Goal: Browse casually

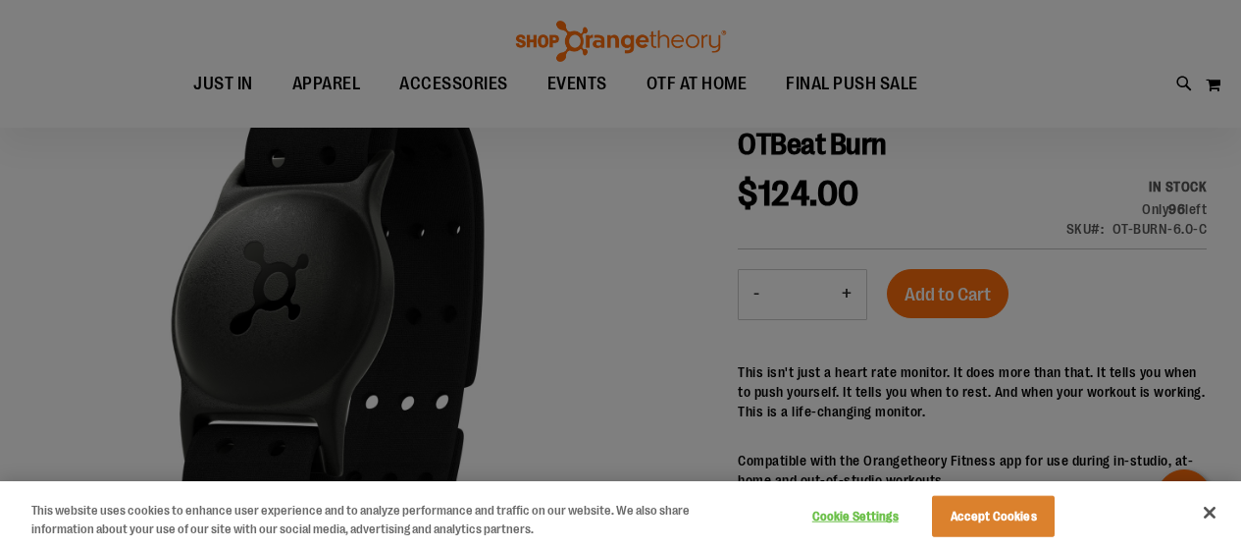
scroll to position [392, 0]
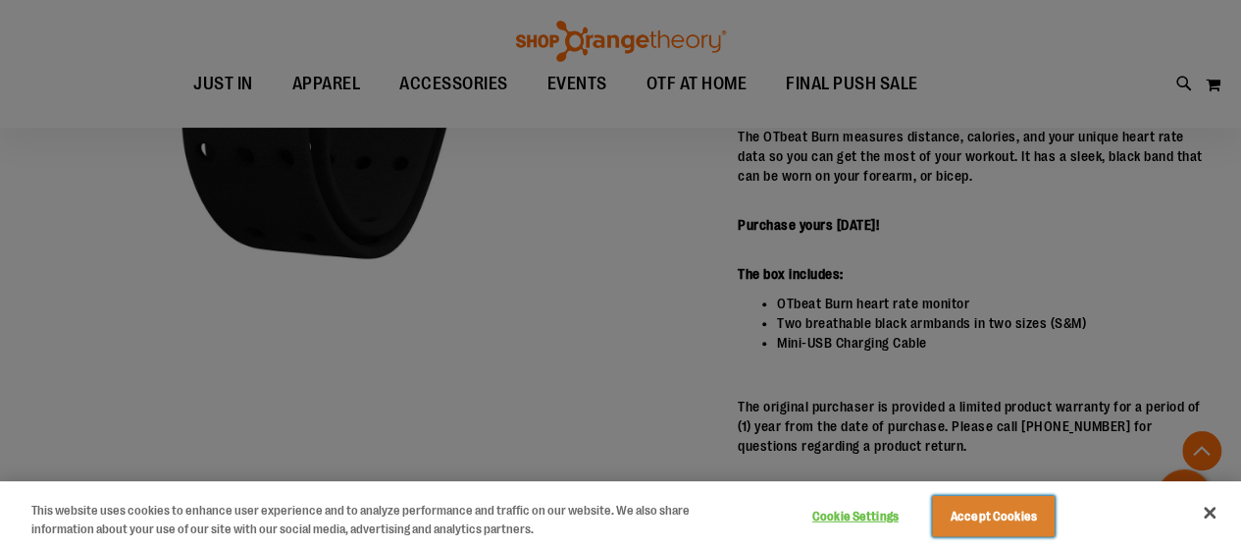
click at [1025, 515] on button "Accept Cookies" at bounding box center [993, 516] width 123 height 41
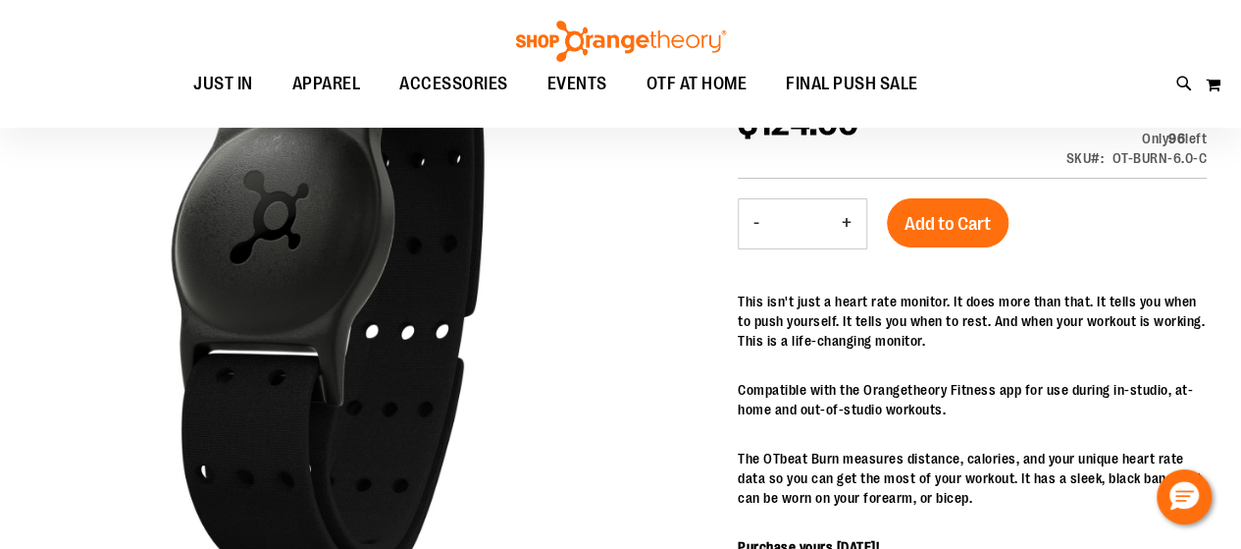
scroll to position [0, 0]
